Goal: Find specific page/section

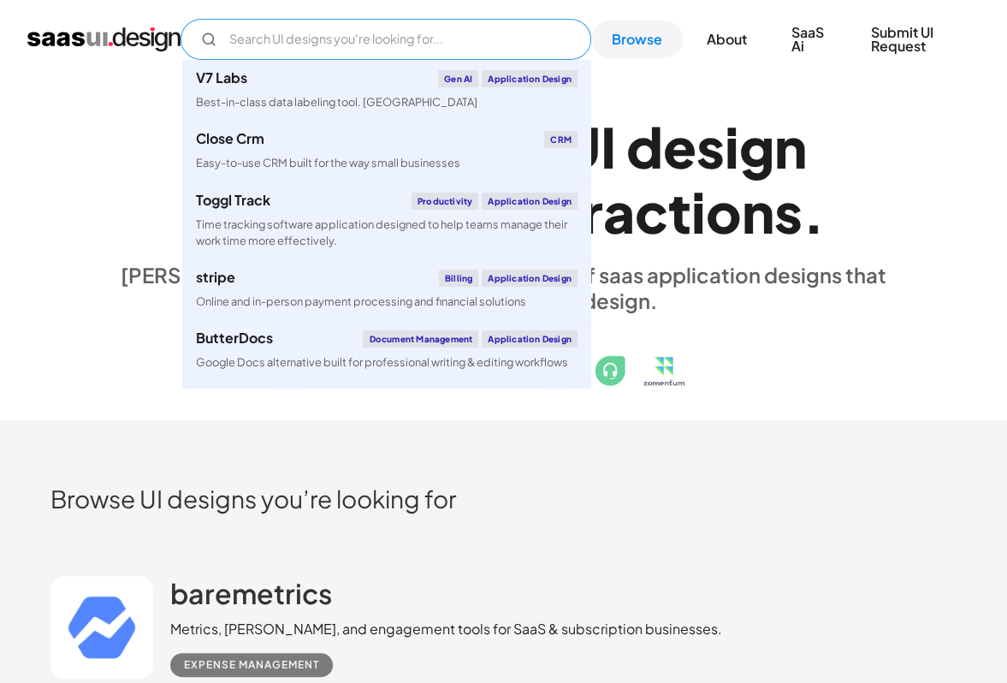
click at [309, 30] on input "Email Form" at bounding box center [386, 39] width 411 height 41
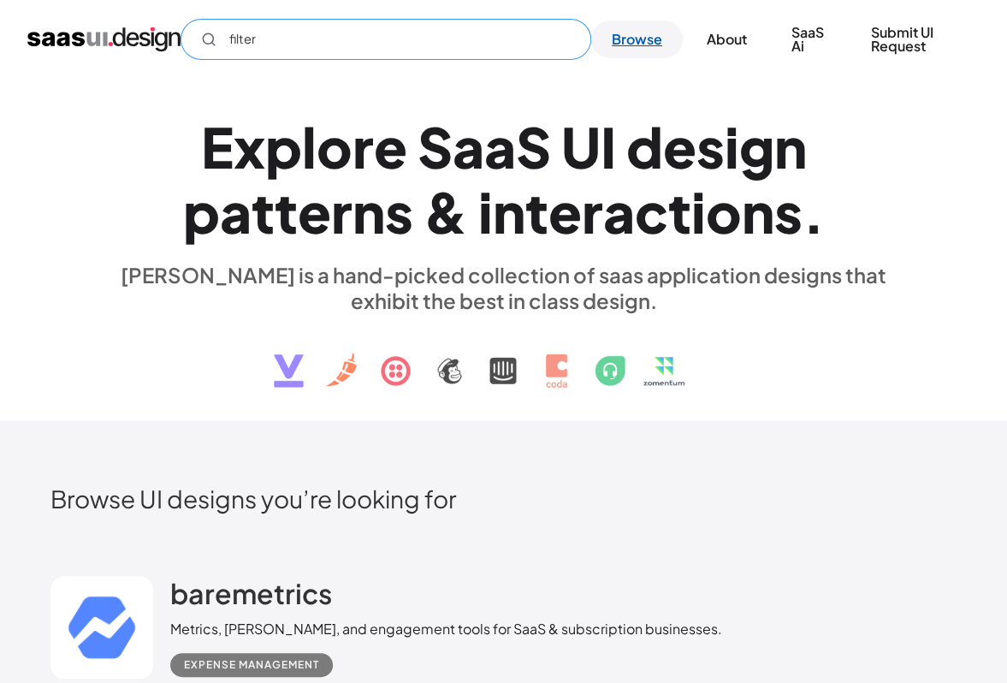
type input "filter"
click at [662, 47] on link "Browse" at bounding box center [637, 40] width 92 height 38
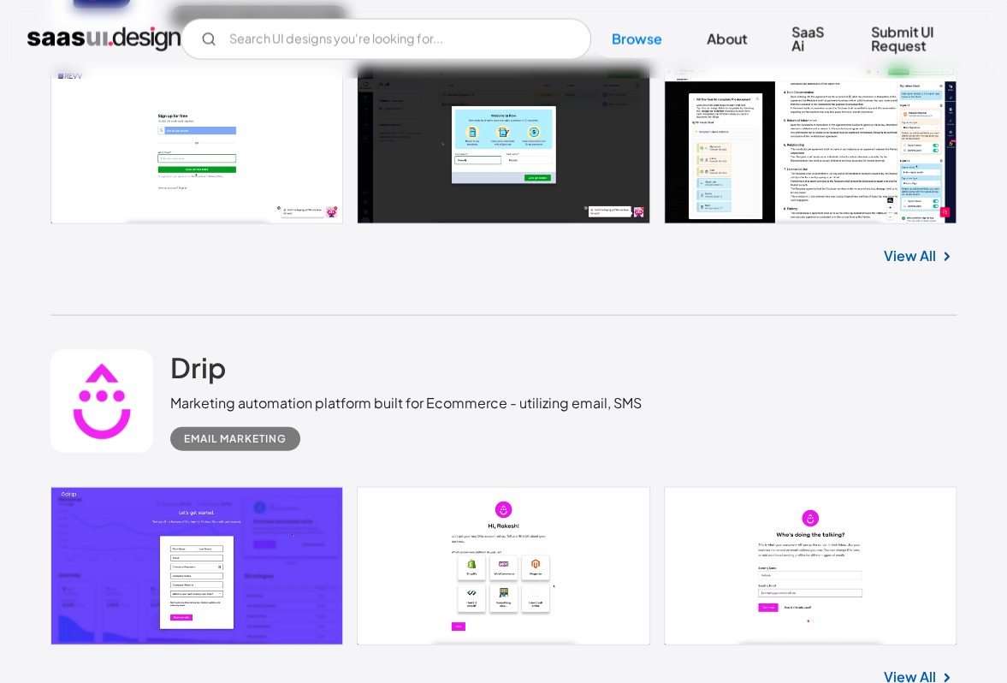
scroll to position [1711, 0]
